Goal: Contribute content: Add original content to the website for others to see

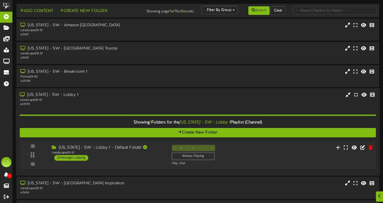
scroll to position [86, 0]
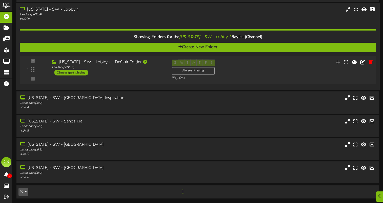
click at [132, 73] on div "[US_STATE] - SW - Lobby 1 - Default Folder Landscape ( 16:9 ) 22 messages playi…" at bounding box center [108, 68] width 120 height 16
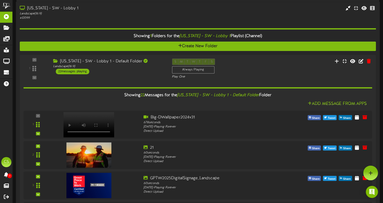
scroll to position [0, 0]
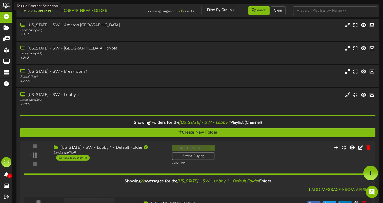
click at [49, 12] on button "Add Content" at bounding box center [36, 11] width 36 height 6
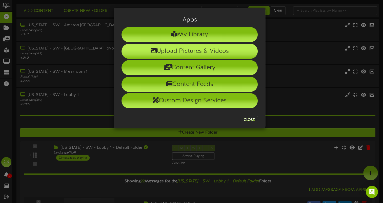
click at [183, 52] on li "Upload Pictures & Videos" at bounding box center [189, 51] width 136 height 15
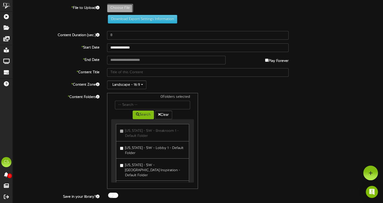
type input "**********"
type input "BigDContractors1"
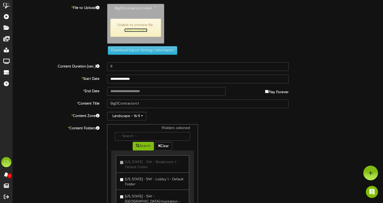
click at [140, 29] on link "Open Preview" at bounding box center [135, 30] width 23 height 4
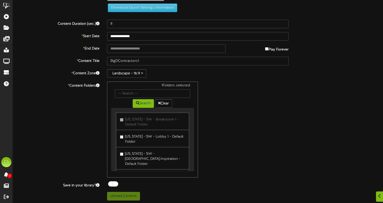
drag, startPoint x: 114, startPoint y: 183, endPoint x: 117, endPoint y: 183, distance: 3.0
click at [114, 183] on div at bounding box center [113, 184] width 10 height 5
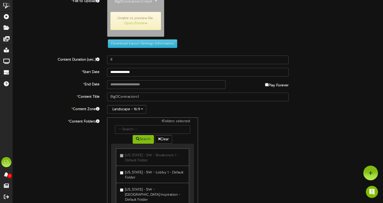
scroll to position [0, 0]
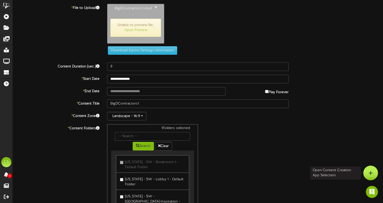
click at [373, 174] on div at bounding box center [370, 173] width 15 height 15
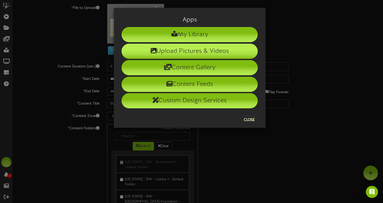
click at [207, 51] on li "Upload Pictures & Videos" at bounding box center [189, 51] width 136 height 15
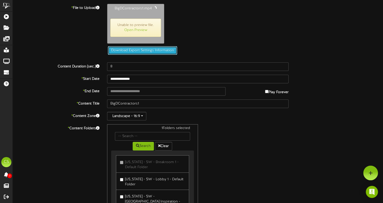
click at [155, 51] on button "Download Export Settings Information" at bounding box center [142, 50] width 69 height 9
